Goal: Information Seeking & Learning: Find specific fact

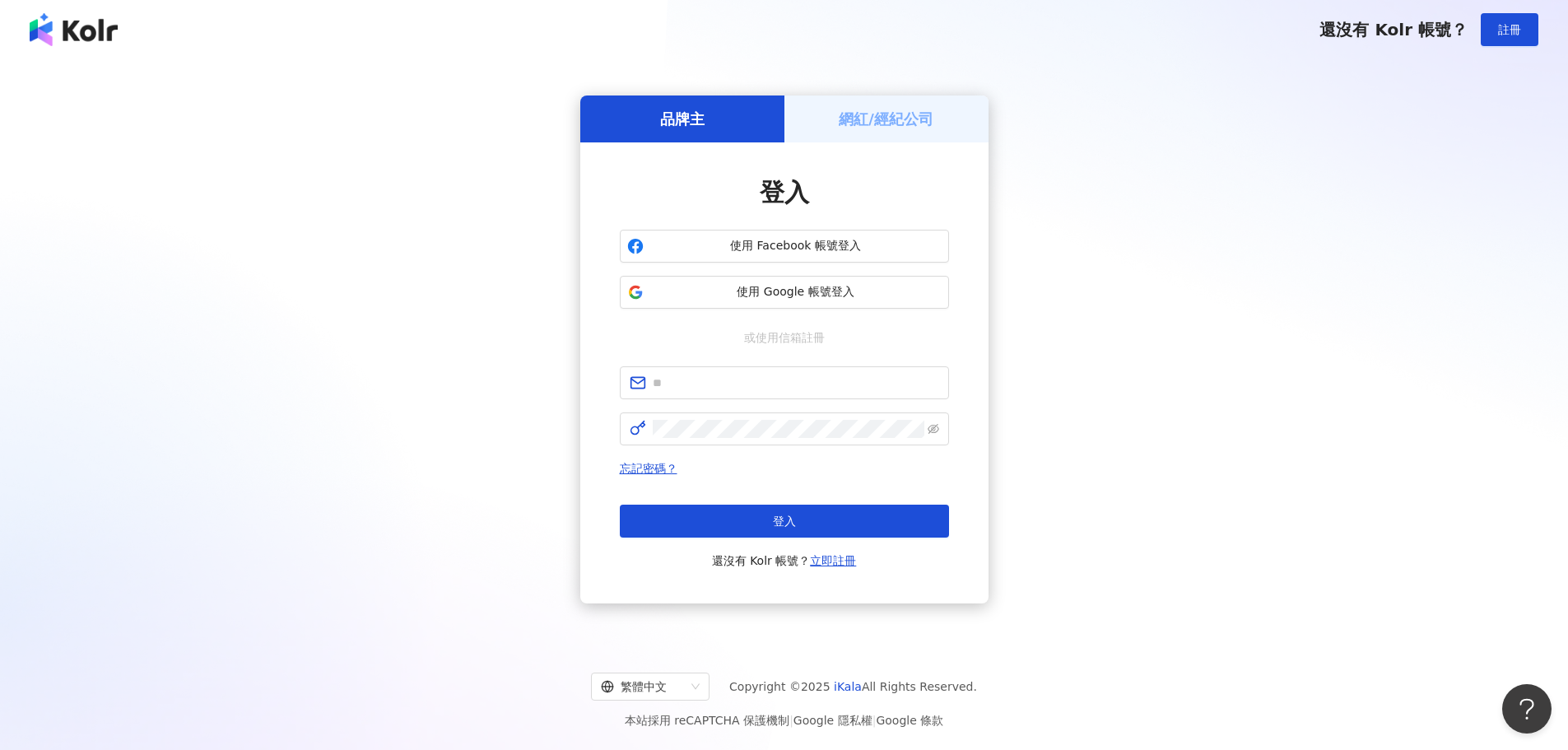
click at [1148, 235] on div "品牌主 網紅/經紀公司 登入 使用 Facebook 帳號登入 使用 Google 帳號登入 或使用信箱註冊 忘記密碼？ 登入 還沒有 Kolr 帳號？ 立即…" at bounding box center [784, 349] width 1529 height 554
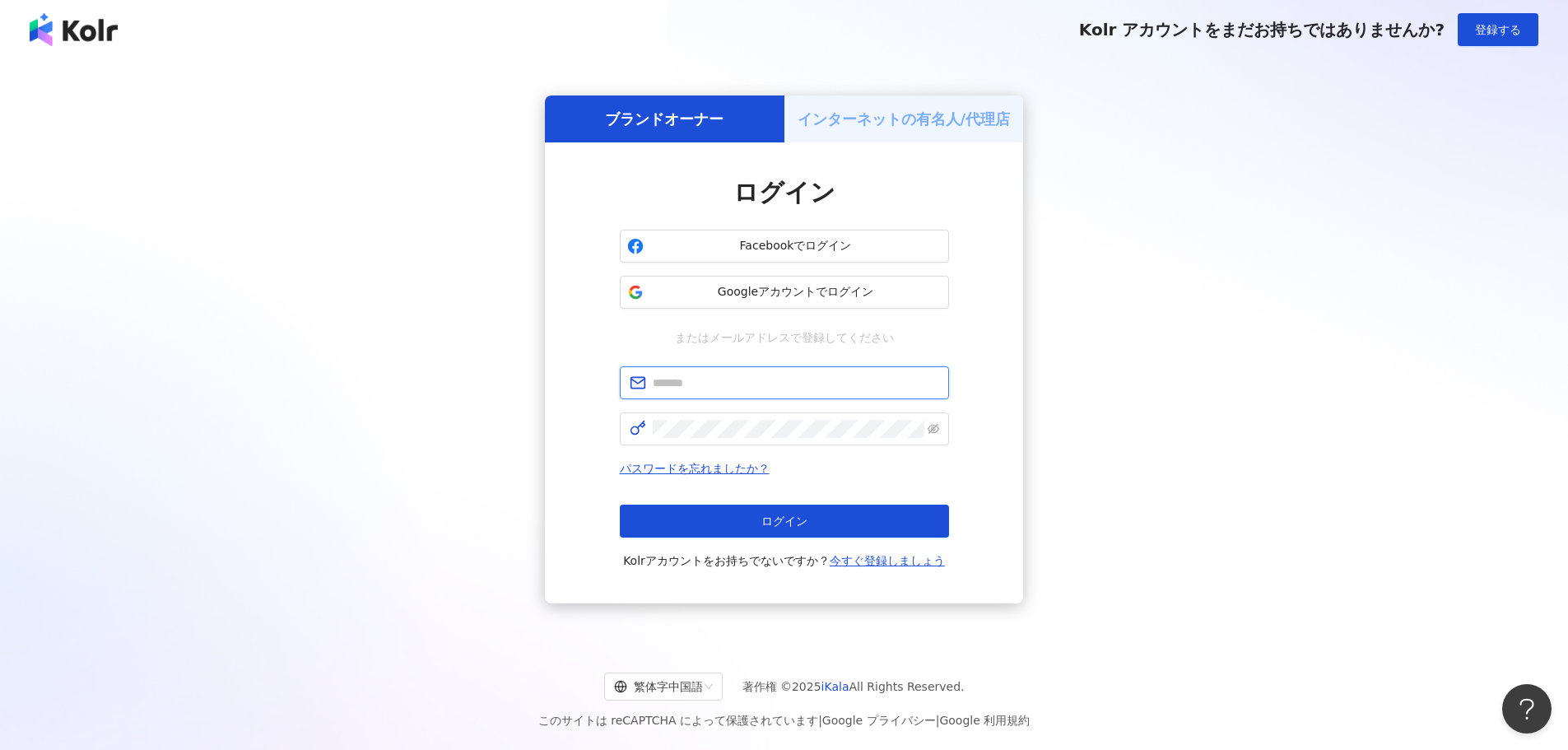
click at [702, 385] on input "text" at bounding box center [796, 383] width 286 height 18
type input "**********"
click at [726, 524] on button "ログイン" at bounding box center [785, 521] width 329 height 33
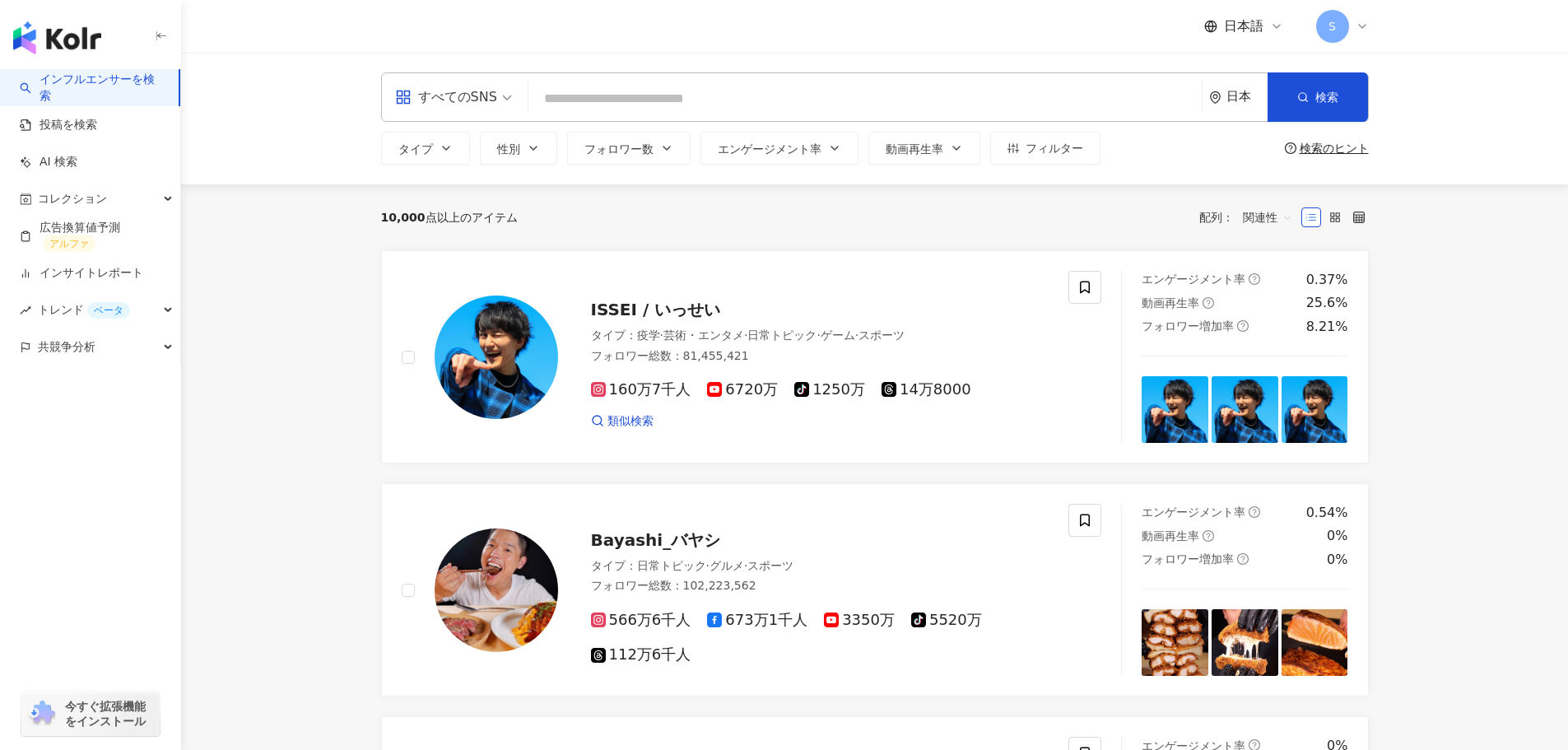
click at [637, 89] on input "search" at bounding box center [865, 98] width 660 height 31
type input "*"
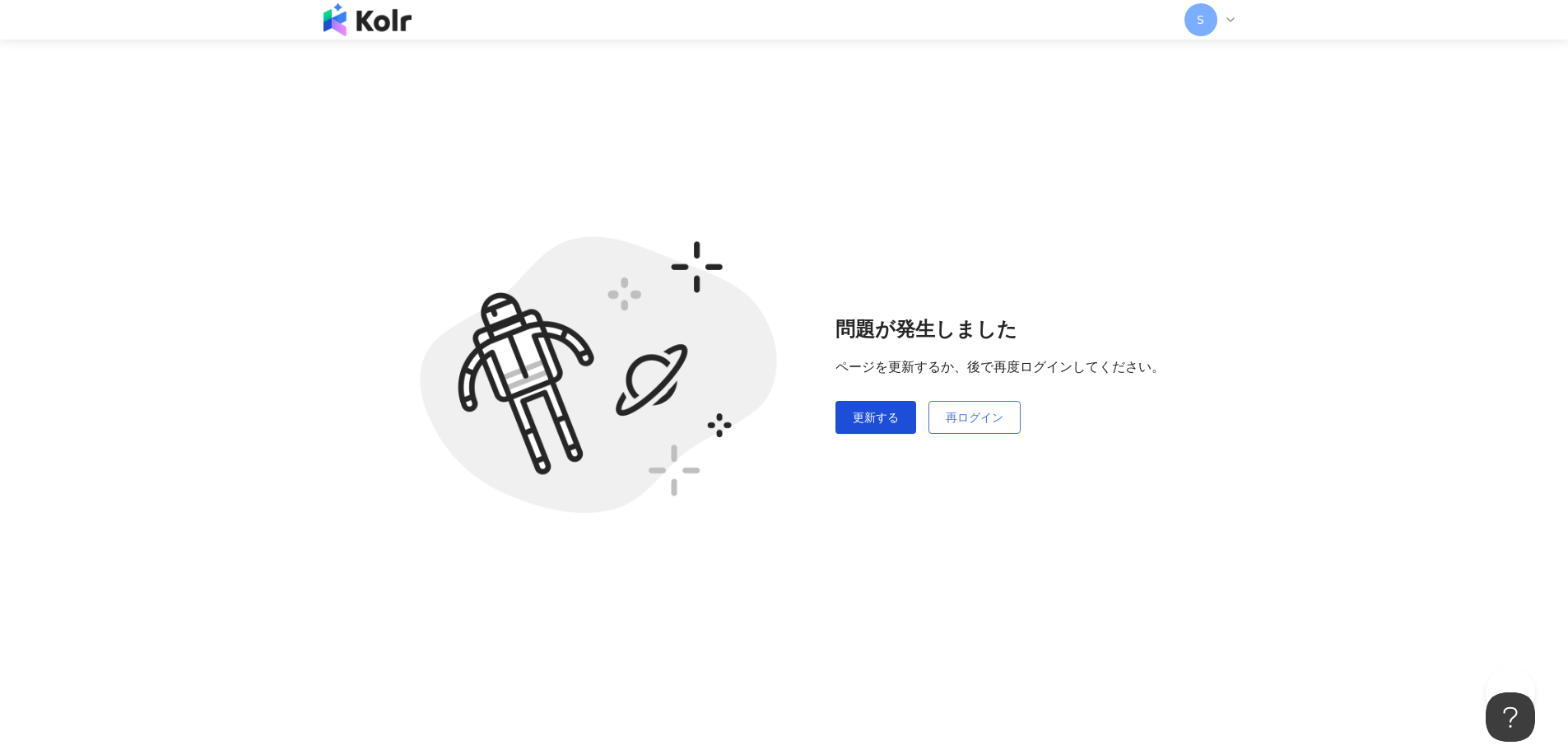
click at [987, 413] on font "再ログイン" at bounding box center [975, 417] width 57 height 13
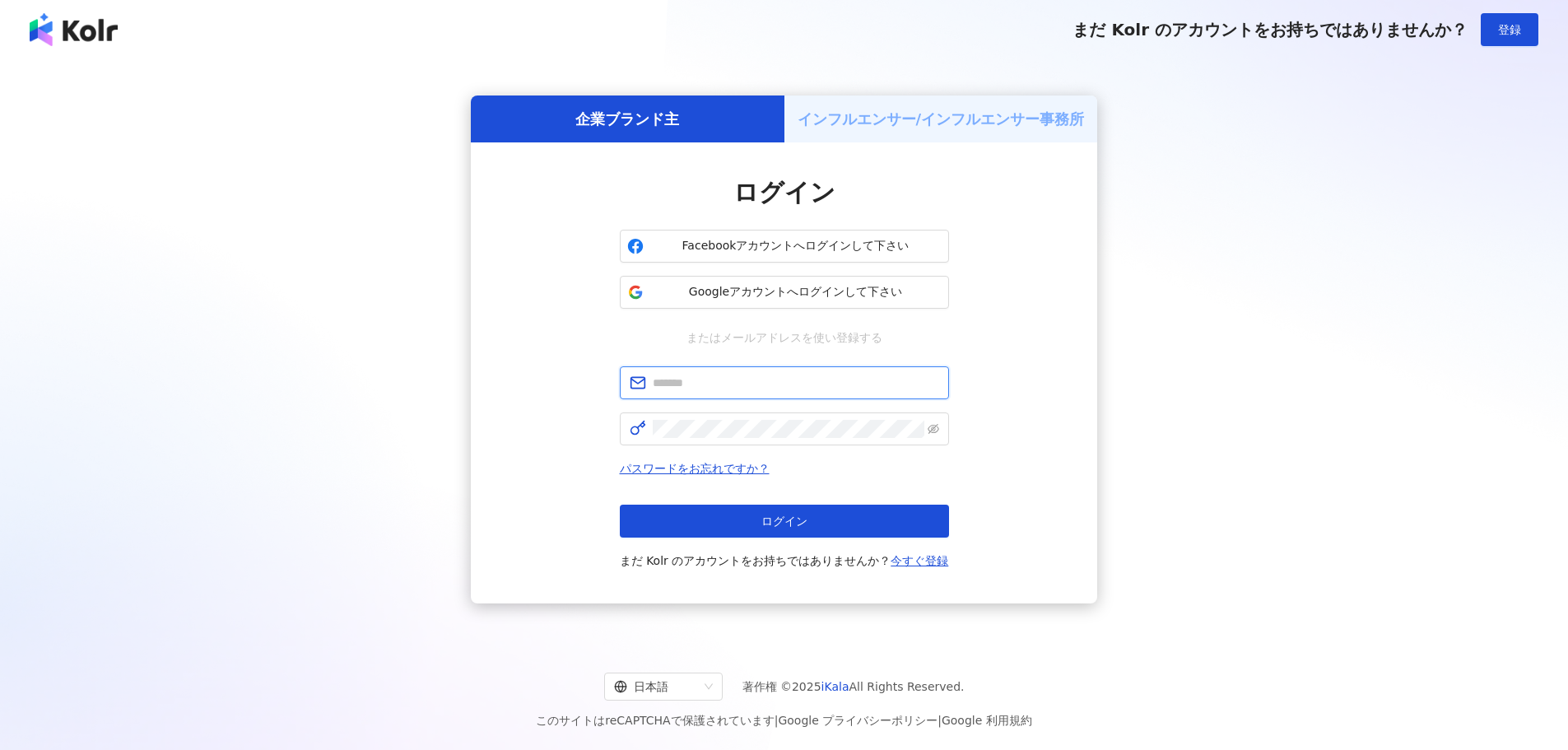
click at [709, 383] on input "text" at bounding box center [796, 383] width 286 height 18
click at [669, 385] on input "text" at bounding box center [796, 383] width 286 height 18
click at [847, 17] on div "まだ Kolr のアカウントをお持ちではありませんか？ 登録" at bounding box center [784, 30] width 1568 height 59
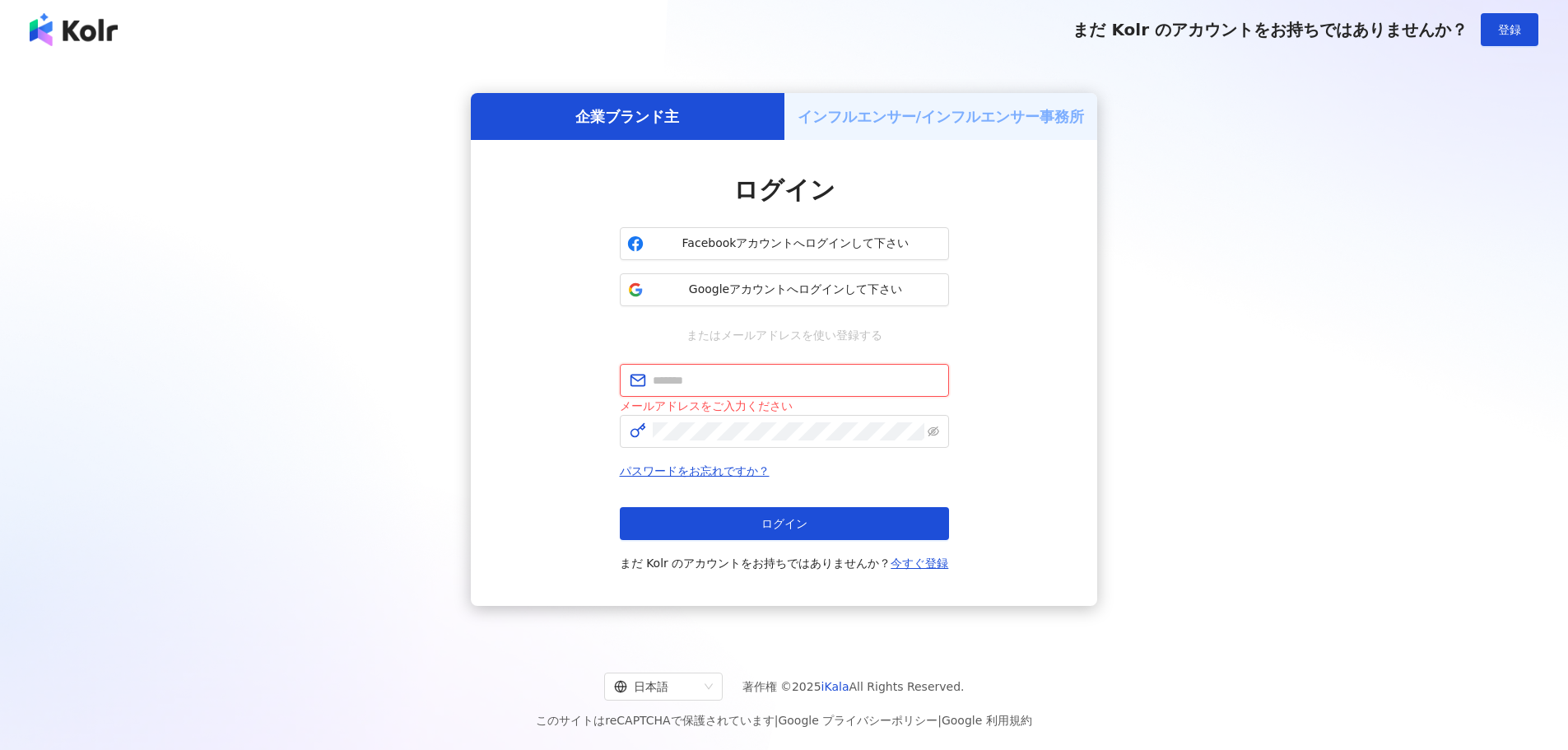
click at [734, 378] on input "text" at bounding box center [796, 380] width 286 height 18
click at [396, 303] on div "企業ブランド主 インフルエンサー/インフルエンサー事務所 ログイン Facebookアカウントへログインして下さい Googleアカウントへログインして下さい…" at bounding box center [784, 349] width 1529 height 554
drag, startPoint x: 671, startPoint y: 385, endPoint x: 695, endPoint y: 385, distance: 24.0
click at [671, 385] on input "text" at bounding box center [796, 380] width 286 height 18
type input "*"
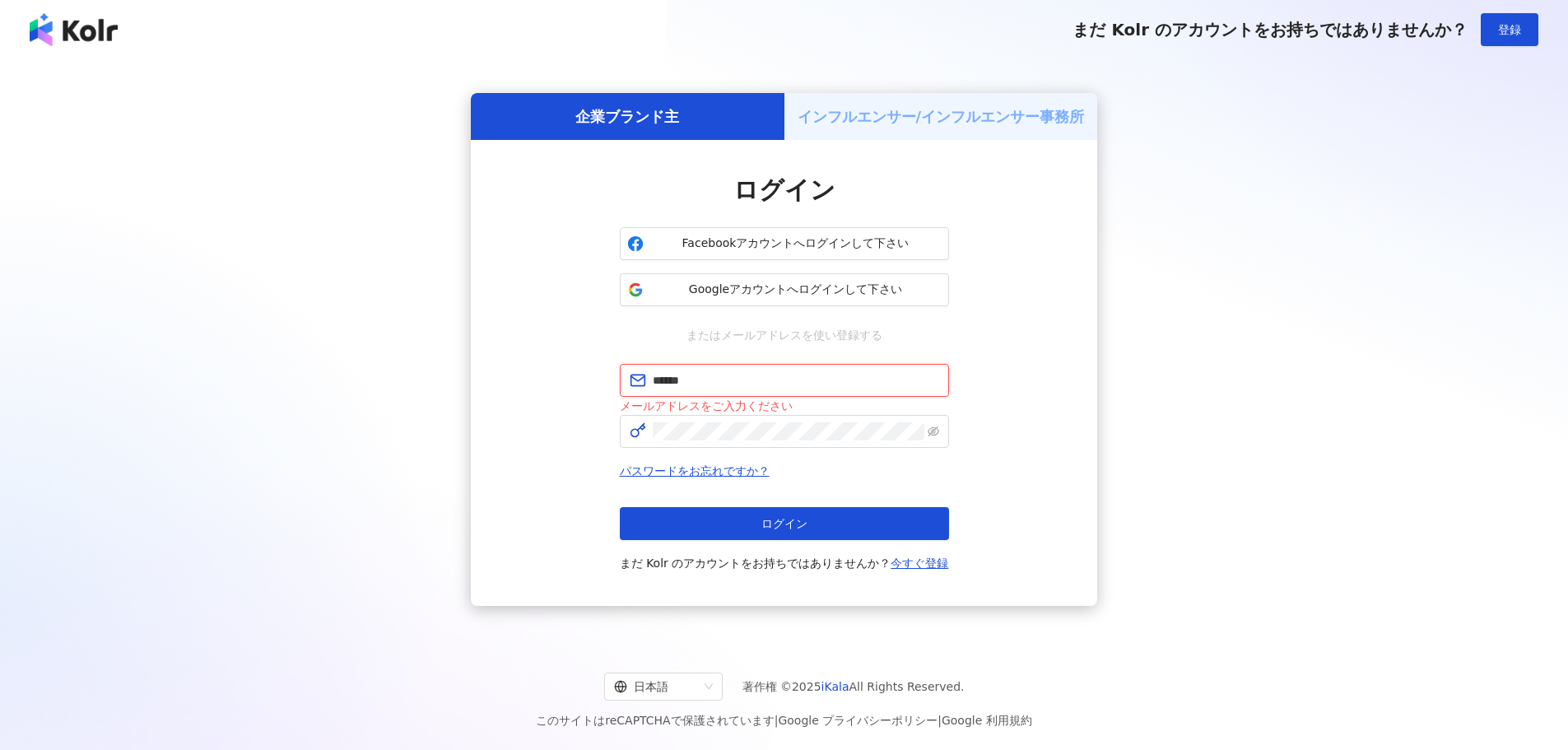
type input "**********"
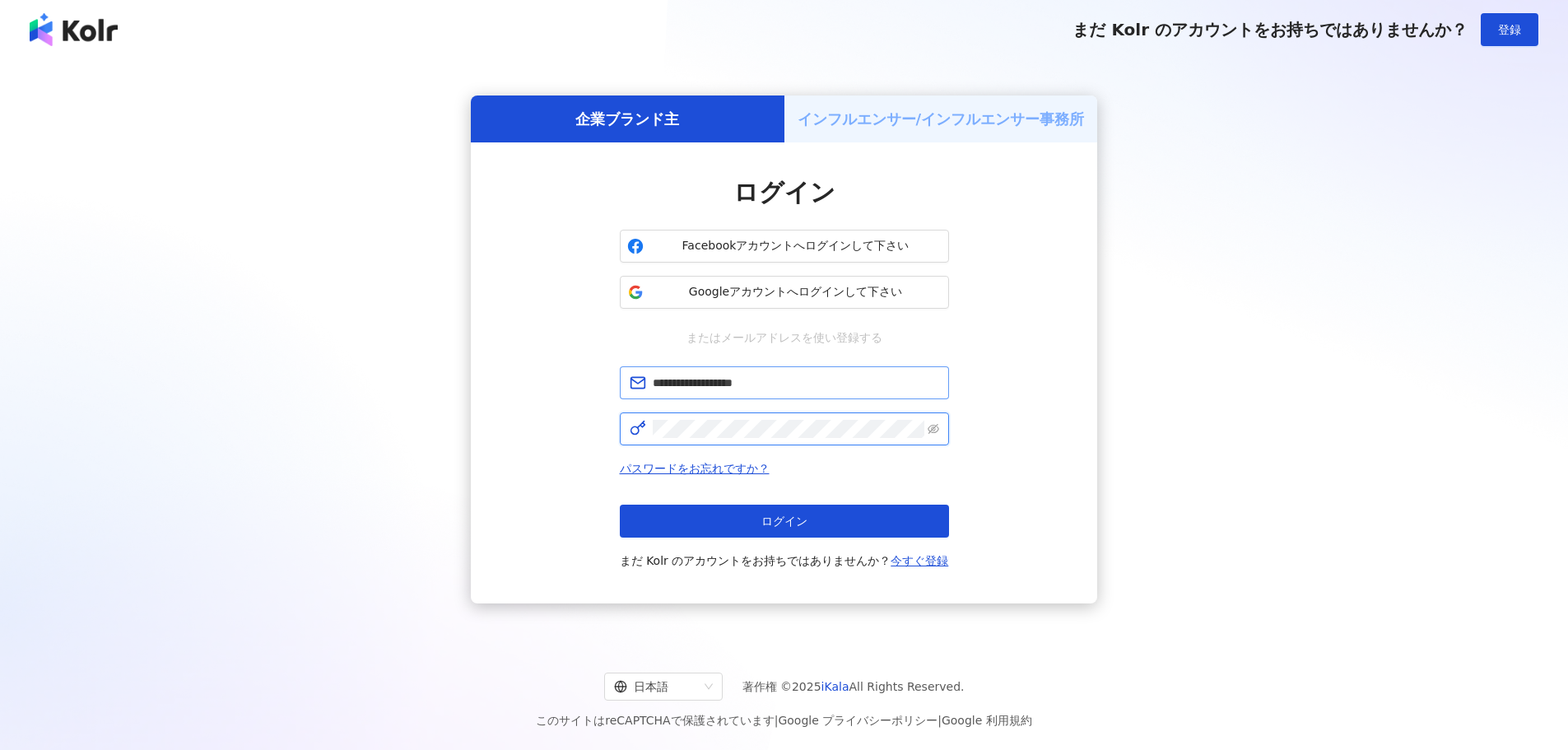
click button "ログイン" at bounding box center [785, 521] width 329 height 33
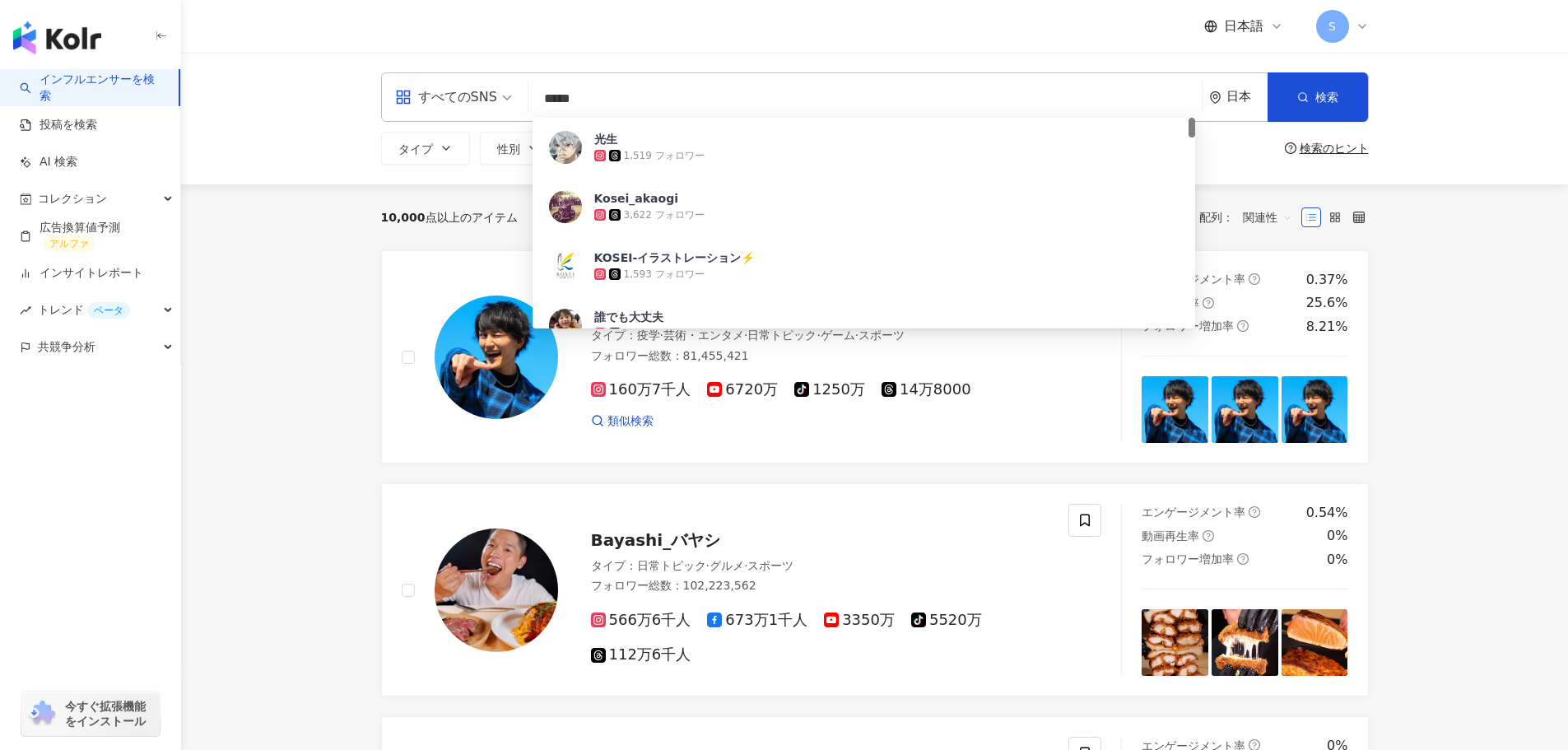
type input "*****"
click at [753, 45] on div "日本語 S" at bounding box center [875, 26] width 988 height 53
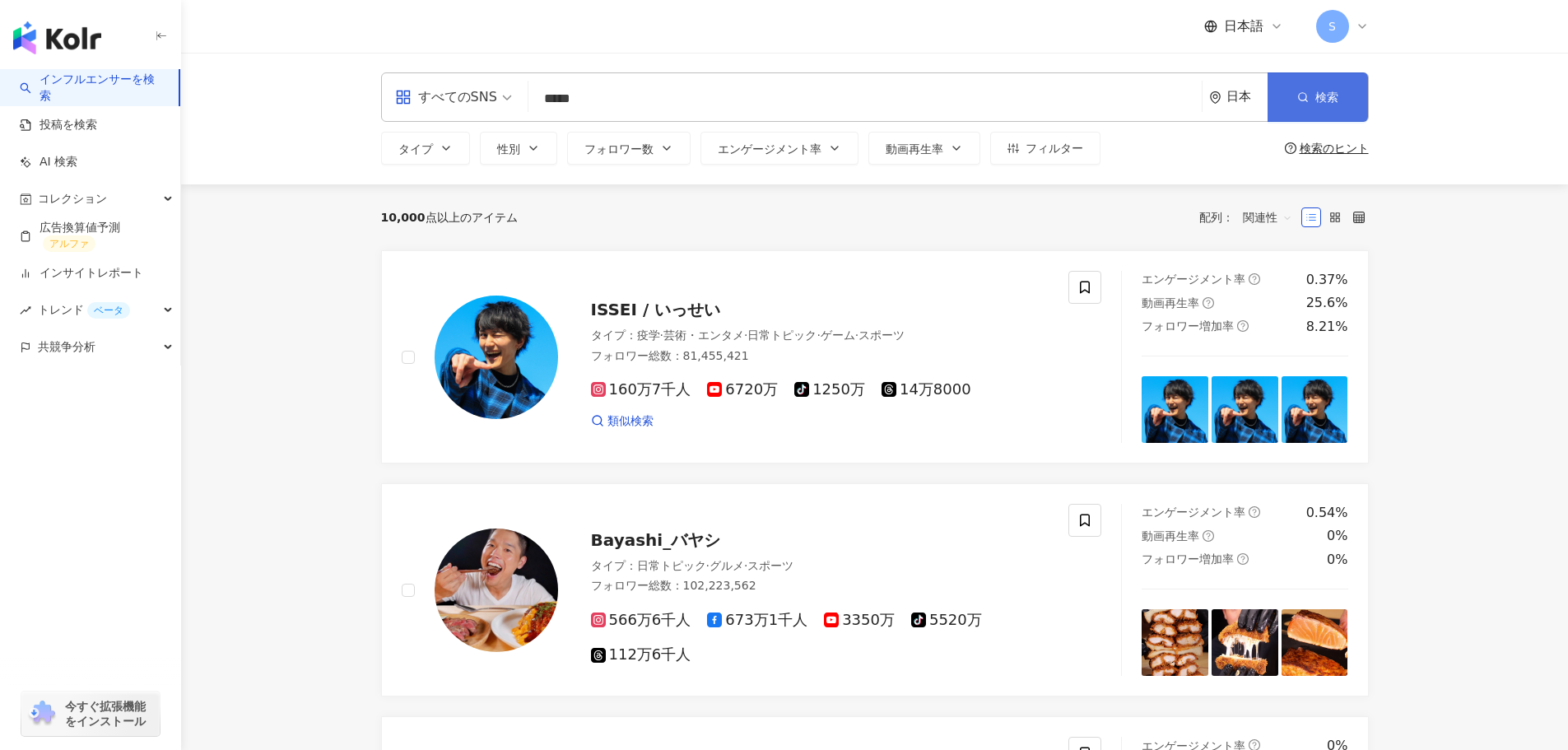
click at [1316, 88] on button "検索" at bounding box center [1317, 97] width 100 height 49
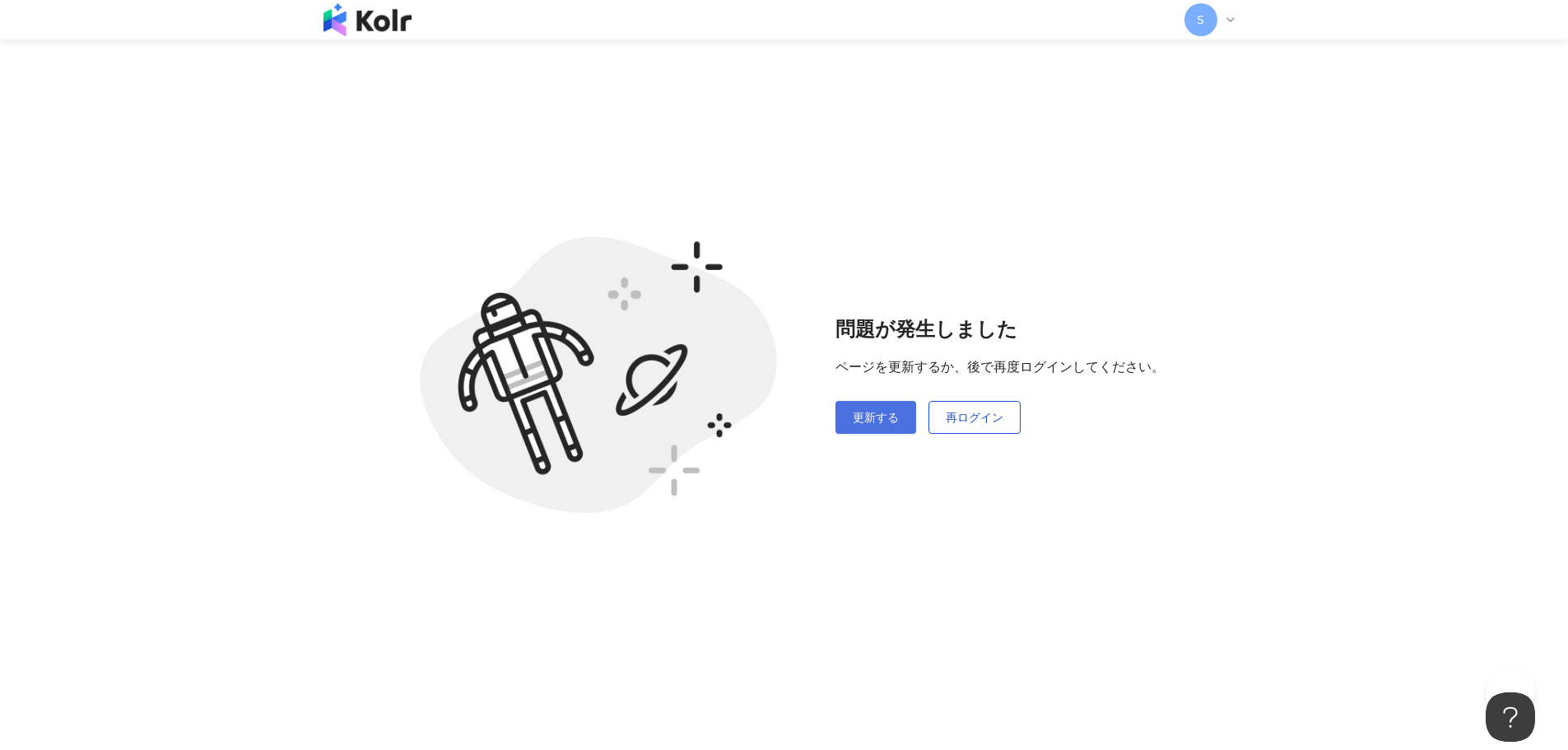
click at [879, 424] on font "更新する" at bounding box center [876, 417] width 47 height 13
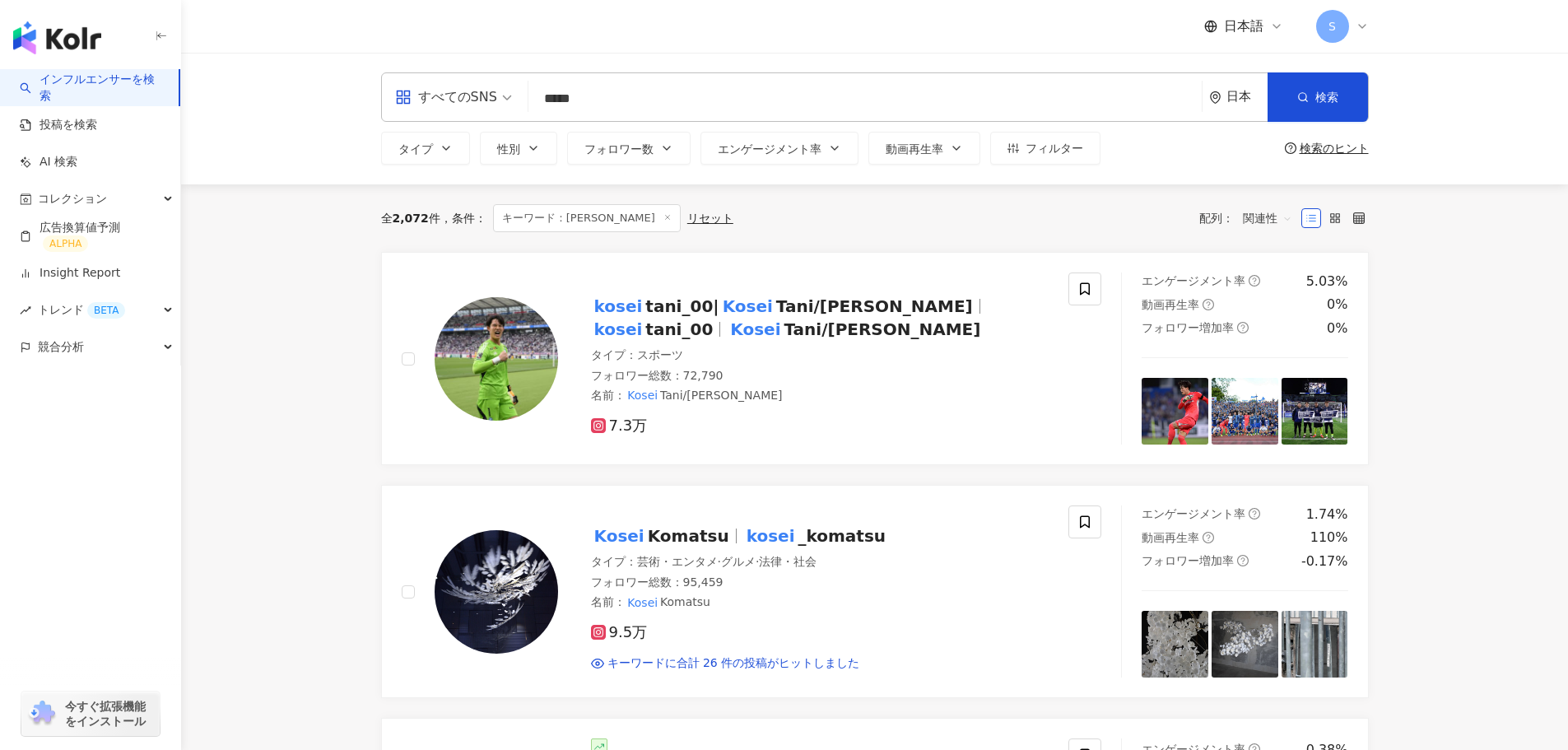
click at [502, 99] on span "すべてのSNS" at bounding box center [454, 97] width 117 height 26
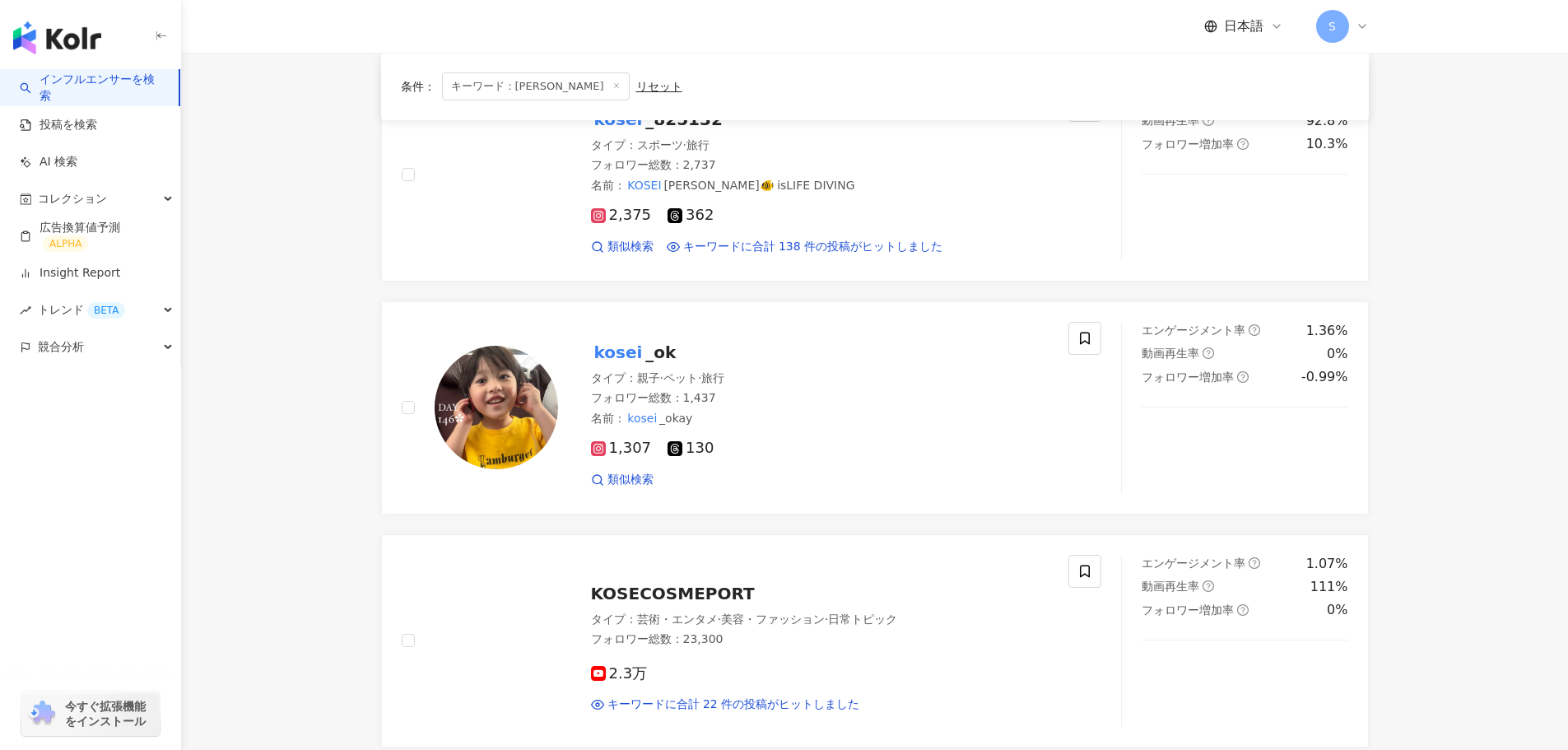
scroll to position [2387, 0]
